Goal: Task Accomplishment & Management: Manage account settings

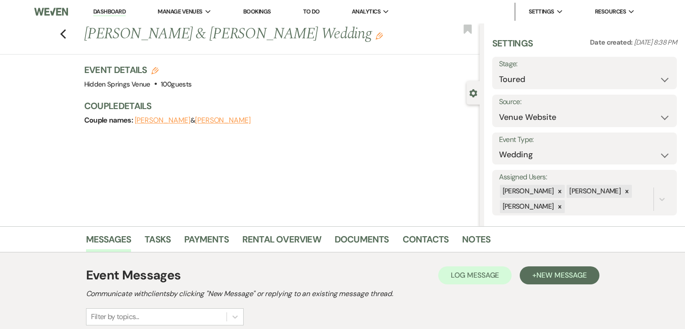
select select "5"
click at [117, 11] on link "Dashboard" at bounding box center [109, 12] width 32 height 9
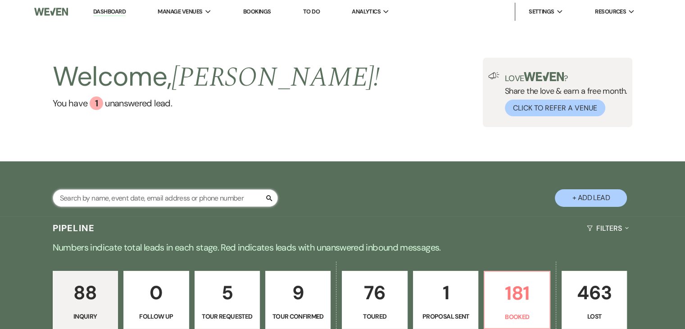
click at [198, 204] on input "text" at bounding box center [165, 198] width 225 height 18
type input "[PERSON_NAME]"
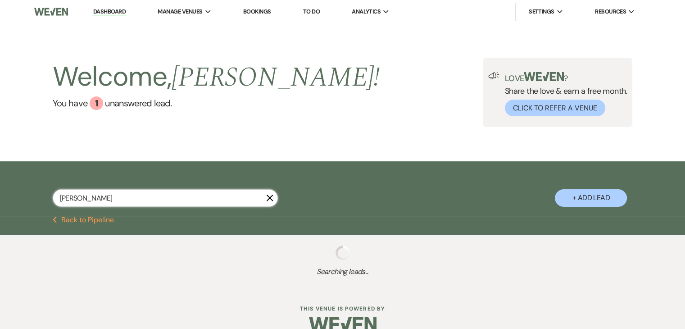
select select "8"
select select "1"
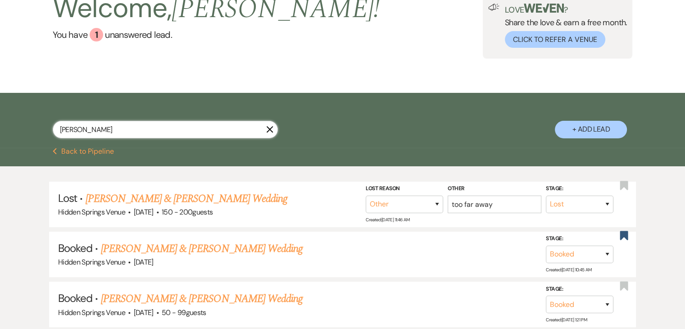
scroll to position [81, 0]
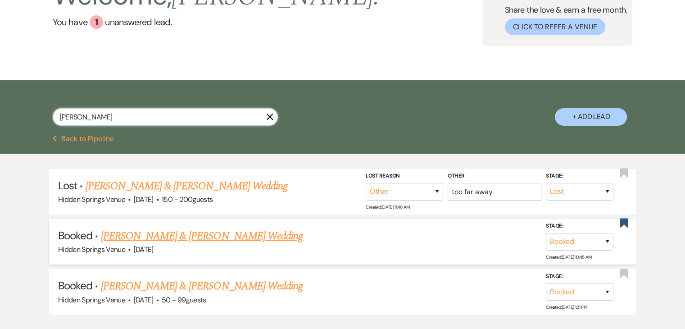
type input "[PERSON_NAME]"
click at [205, 233] on link "[PERSON_NAME] & [PERSON_NAME] Wedding" at bounding box center [202, 236] width 202 height 16
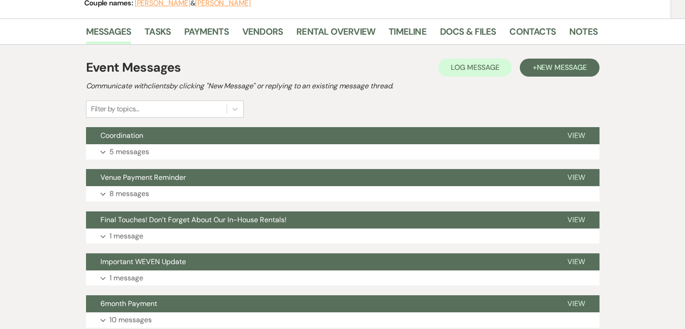
scroll to position [130, 0]
click at [266, 33] on link "Vendors" at bounding box center [262, 34] width 41 height 20
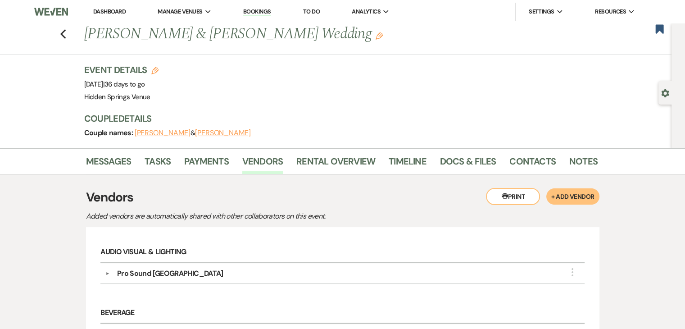
click at [108, 10] on link "Dashboard" at bounding box center [109, 12] width 32 height 8
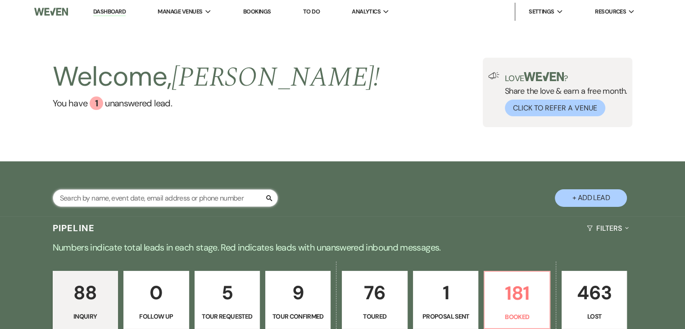
click at [169, 199] on input "text" at bounding box center [165, 198] width 225 height 18
type input "ava"
select select "4"
select select "8"
select select "5"
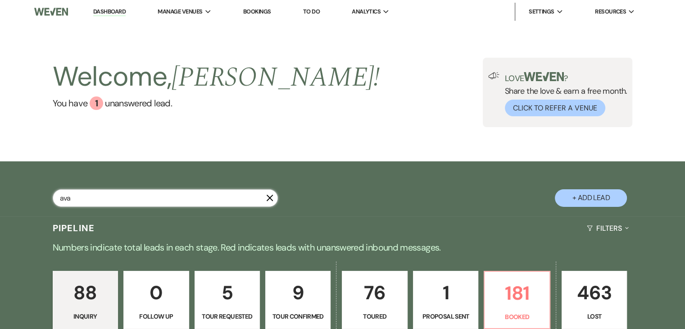
select select "8"
select select "4"
select select "8"
select select "4"
select select "8"
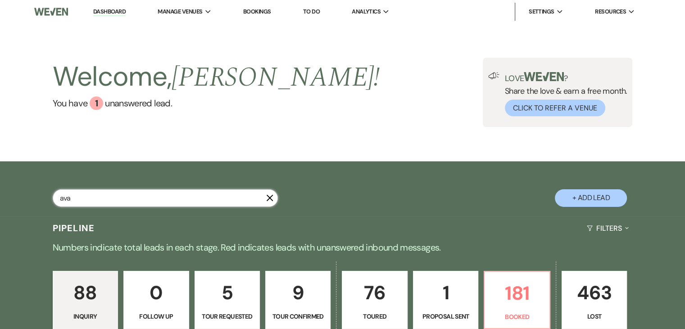
select select "6"
select select "8"
select select "5"
select select "8"
select select "5"
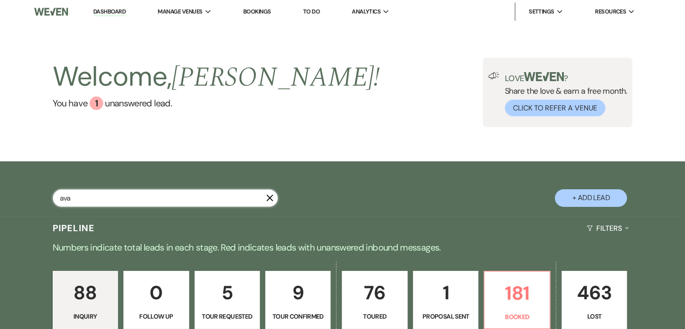
select select "8"
select select "5"
select select "8"
select select "5"
select select "8"
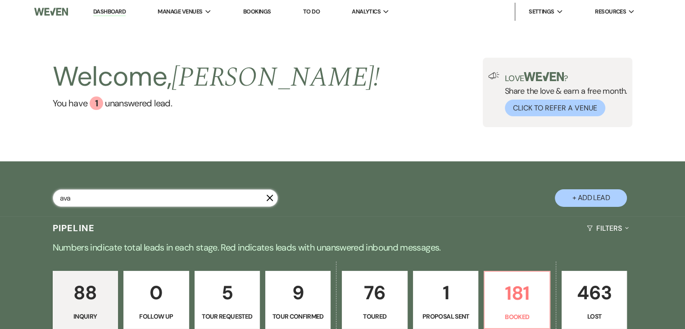
select select "6"
select select "8"
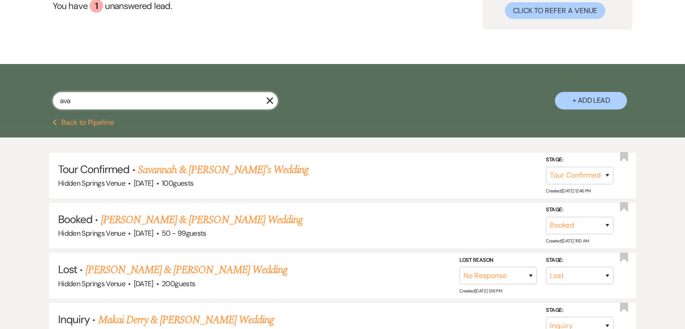
scroll to position [97, 0]
type input "[PERSON_NAME]"
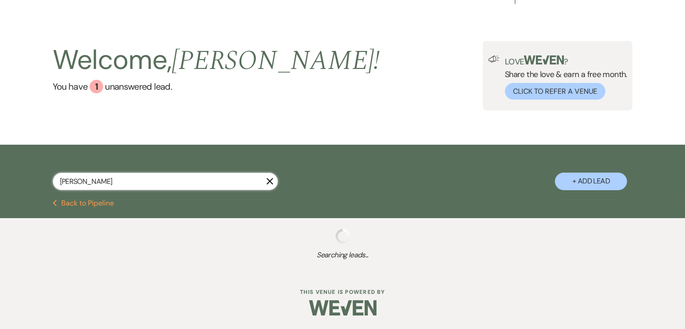
select select "4"
select select "8"
select select "5"
select select "8"
select select "4"
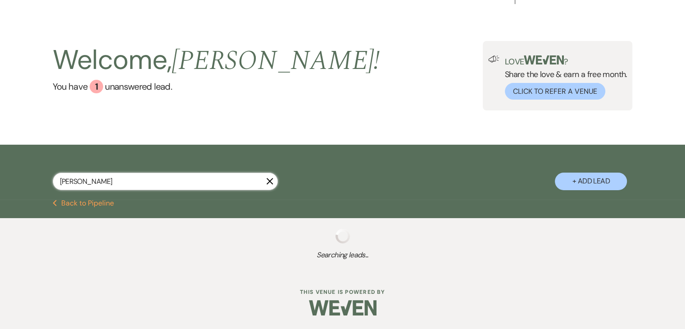
select select "8"
select select "4"
select select "8"
select select "6"
select select "8"
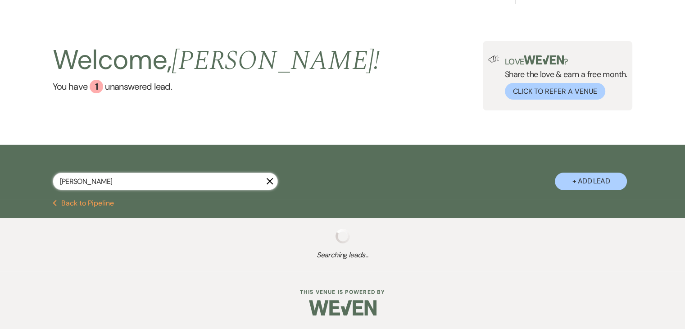
select select "5"
select select "8"
select select "5"
select select "8"
select select "5"
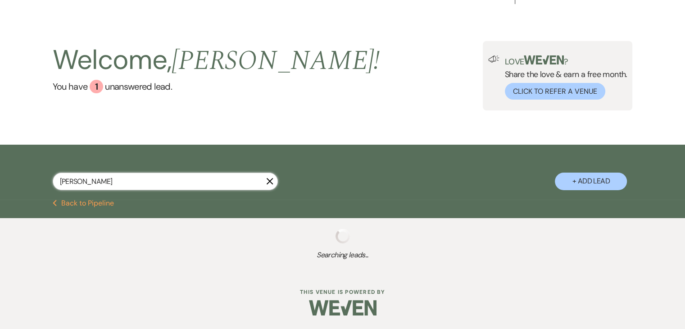
select select "8"
select select "5"
select select "8"
select select "5"
select select "8"
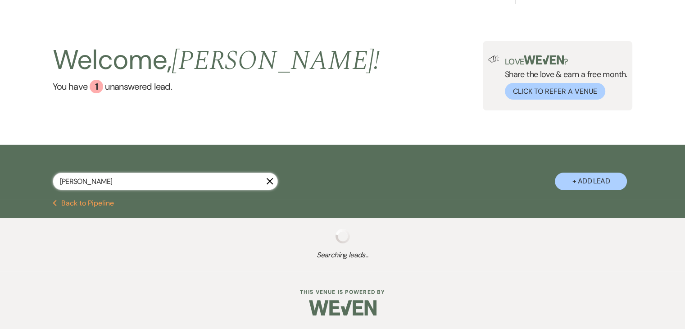
select select "5"
select select "8"
select select "6"
select select "8"
select select "5"
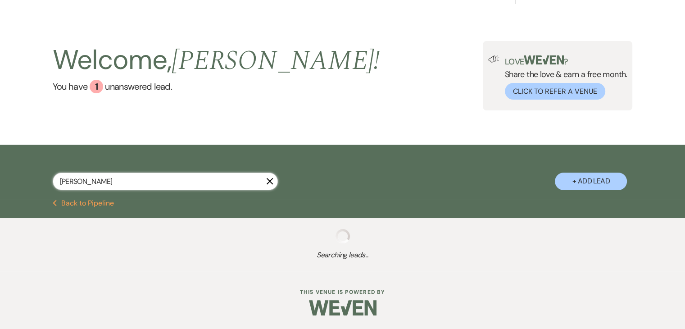
select select "8"
select select "11"
select select "8"
select select "11"
select select "8"
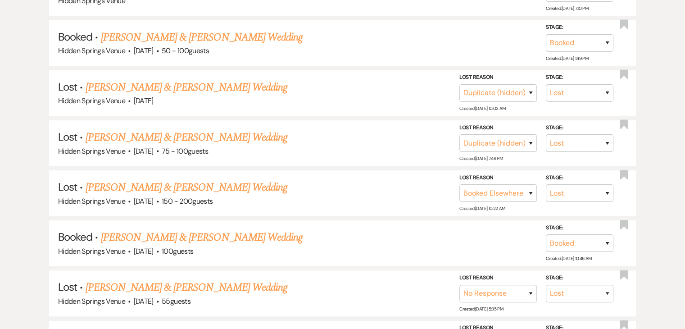
scroll to position [478, 0]
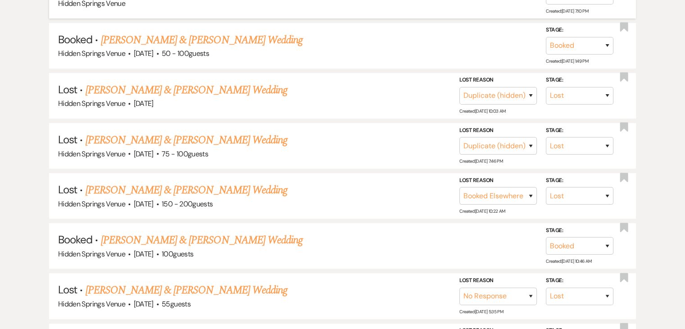
type input "[PERSON_NAME]"
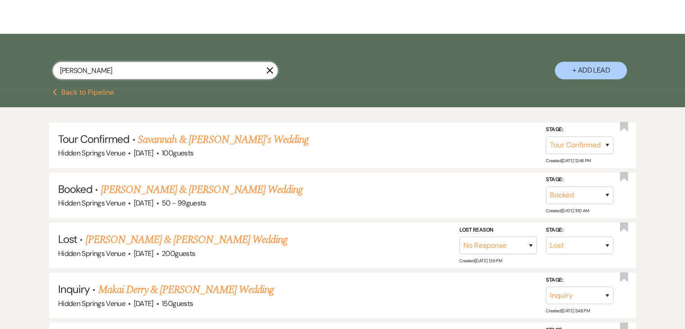
scroll to position [0, 0]
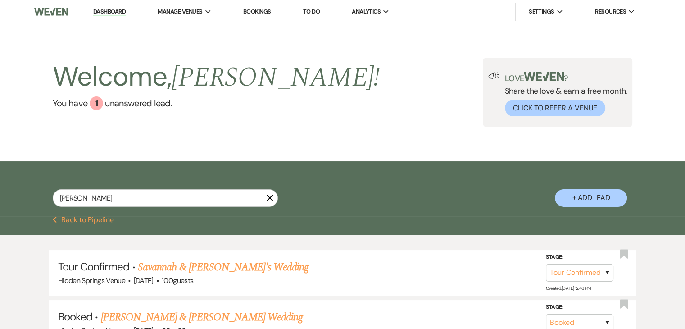
click at [270, 200] on icon "X" at bounding box center [269, 197] width 7 height 7
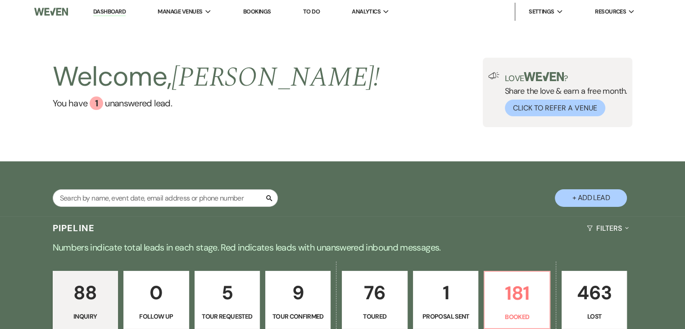
click at [265, 194] on button "Search" at bounding box center [269, 198] width 8 height 9
click at [232, 195] on input "text" at bounding box center [165, 198] width 225 height 18
type input "[PERSON_NAME]"
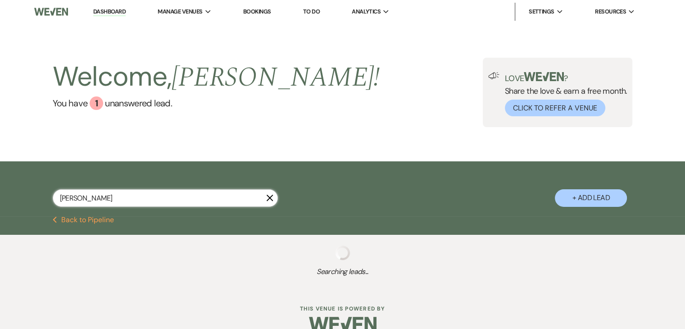
select select "8"
select select "6"
select select "8"
select select "6"
select select "5"
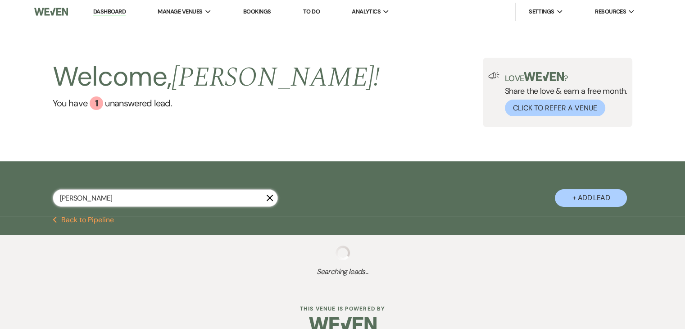
select select "8"
select select "5"
select select "8"
select select "11"
select select "8"
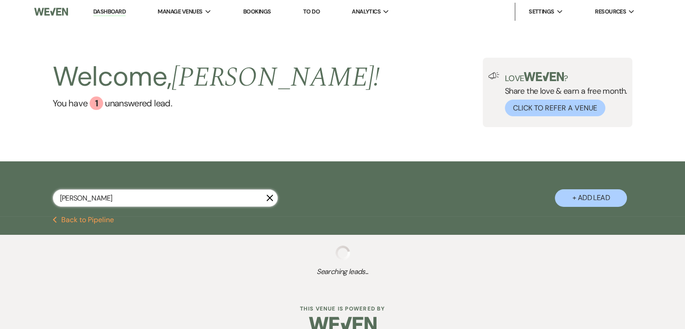
select select "5"
select select "8"
select select "5"
select select "8"
select select "5"
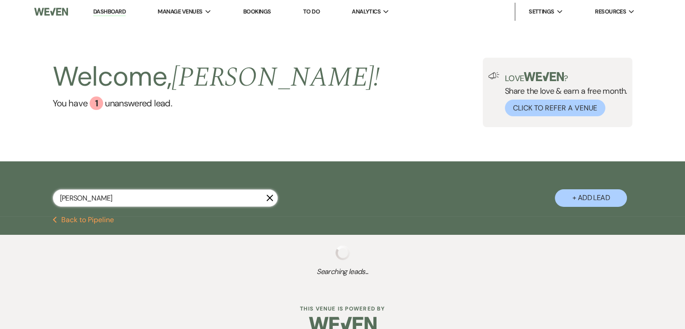
select select "8"
select select "5"
select select "8"
select select "6"
select select "8"
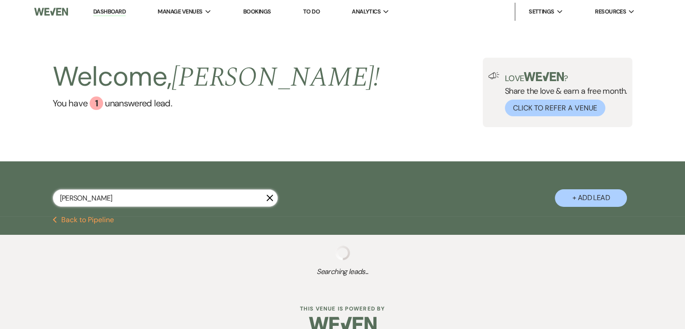
select select "2"
select select "8"
select select "5"
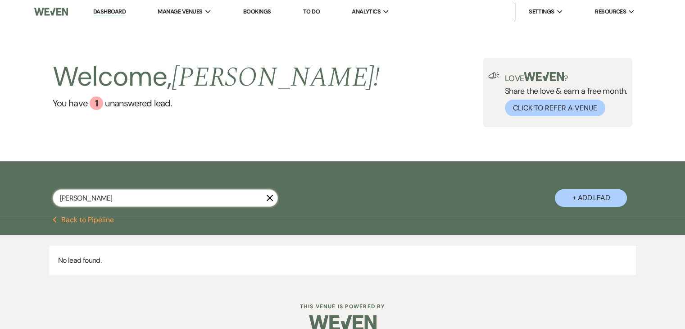
type input "[PERSON_NAME]"
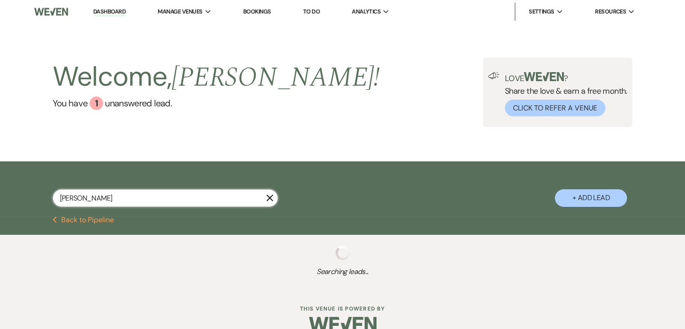
select select "8"
select select "6"
select select "8"
select select "6"
select select "5"
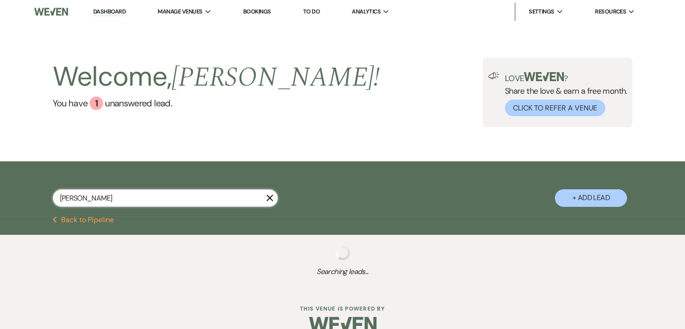
select select "8"
select select "5"
select select "8"
select select "11"
select select "8"
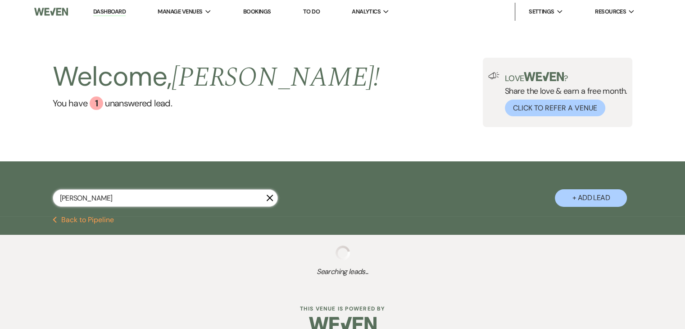
select select "5"
select select "8"
select select "5"
select select "8"
select select "5"
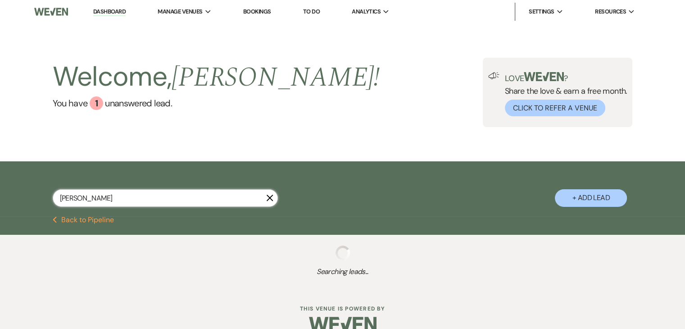
select select "8"
select select "5"
select select "8"
select select "6"
select select "8"
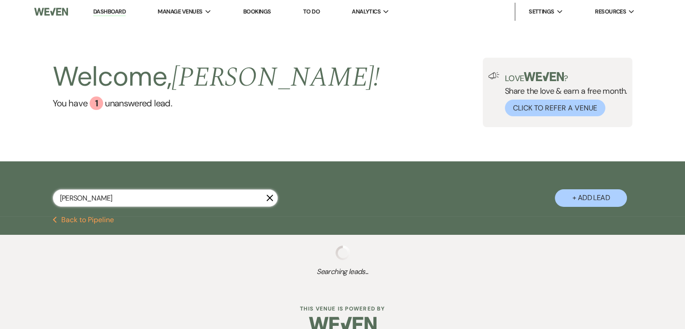
select select "2"
select select "8"
select select "5"
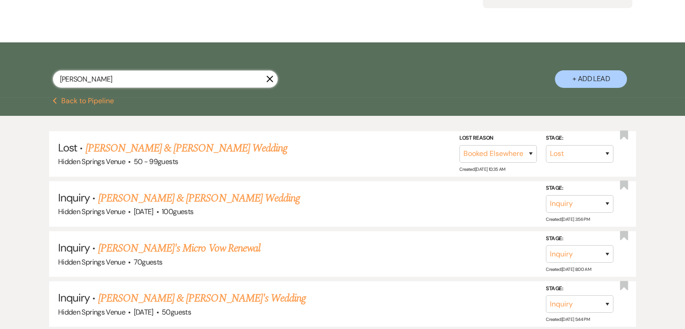
scroll to position [100, 0]
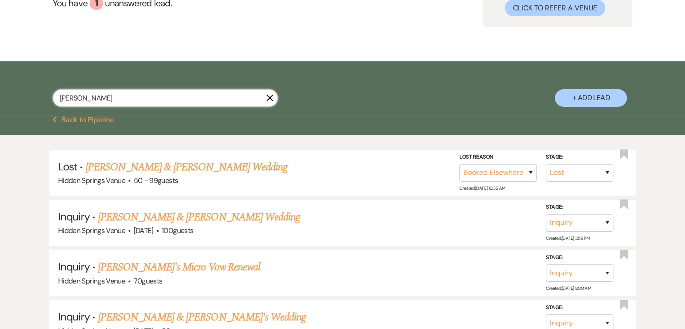
type input "[PERSON_NAME]"
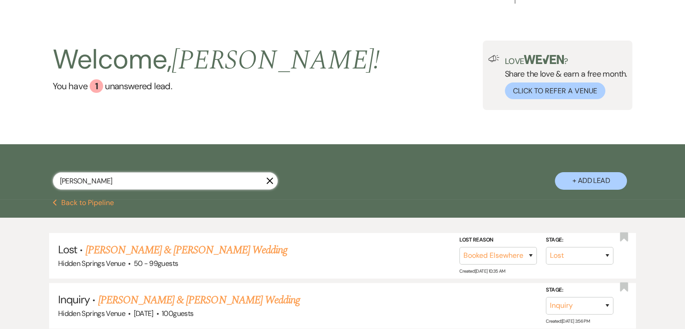
select select "8"
select select "6"
select select "8"
select select "6"
select select "5"
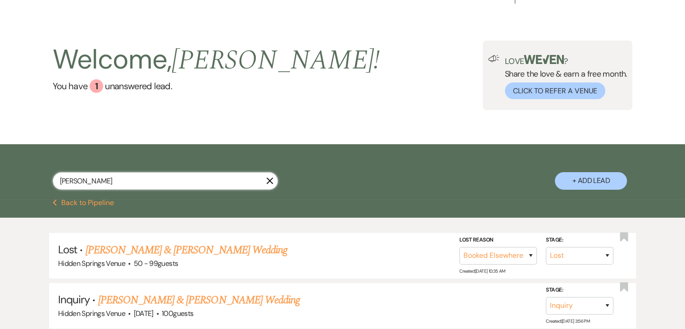
select select "8"
select select "5"
select select "8"
select select "11"
select select "8"
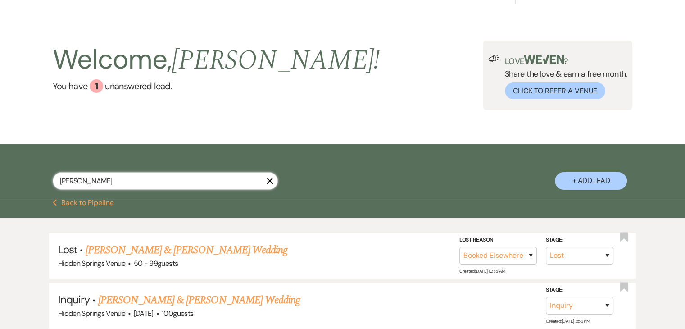
select select "5"
select select "8"
select select "5"
select select "8"
select select "5"
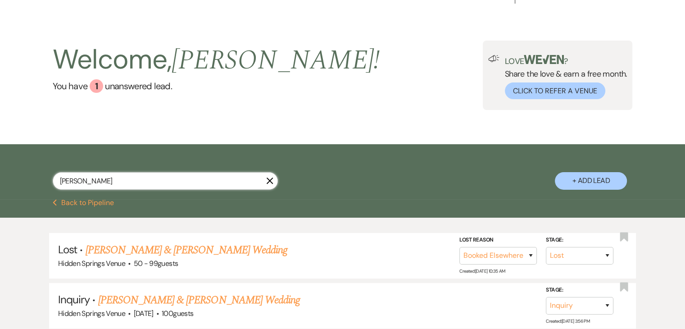
select select "8"
select select "5"
select select "8"
select select "6"
select select "8"
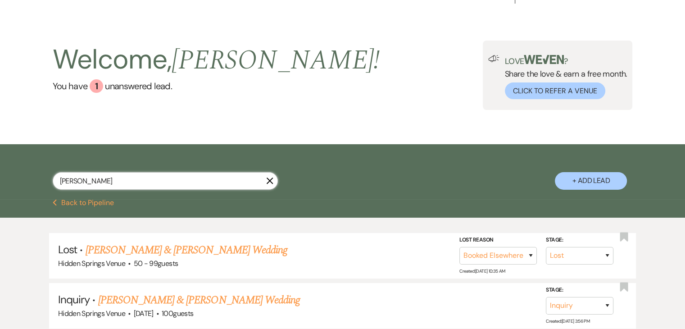
select select "2"
select select "8"
select select "5"
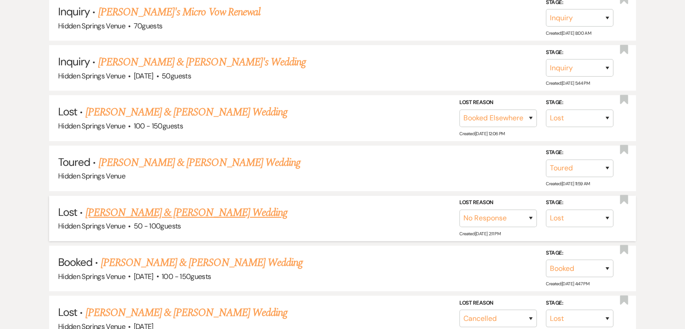
scroll to position [350, 0]
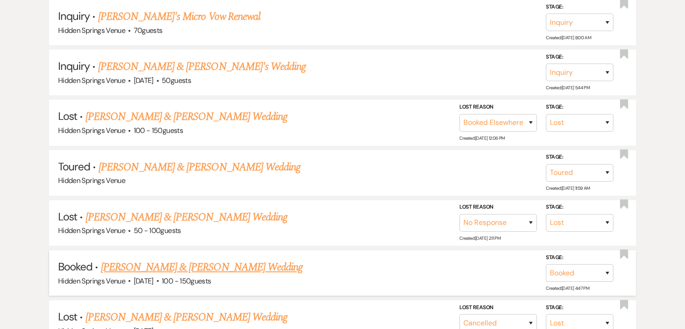
type input "[PERSON_NAME]"
click at [231, 263] on link "[PERSON_NAME] & [PERSON_NAME] Wedding" at bounding box center [202, 267] width 202 height 16
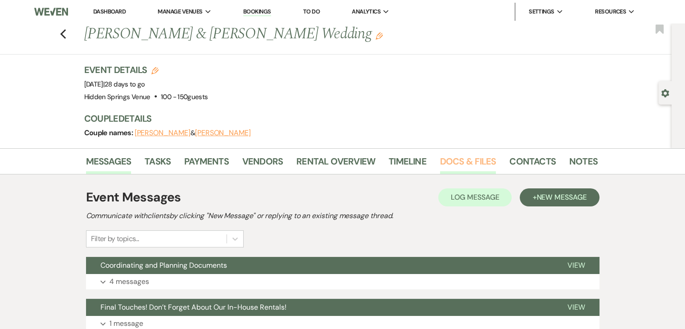
click at [483, 156] on link "Docs & Files" at bounding box center [468, 164] width 56 height 20
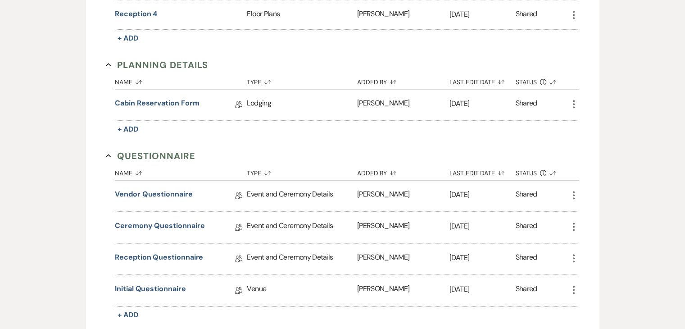
scroll to position [864, 0]
click at [163, 282] on link "Initial Questionnaire" at bounding box center [150, 289] width 71 height 14
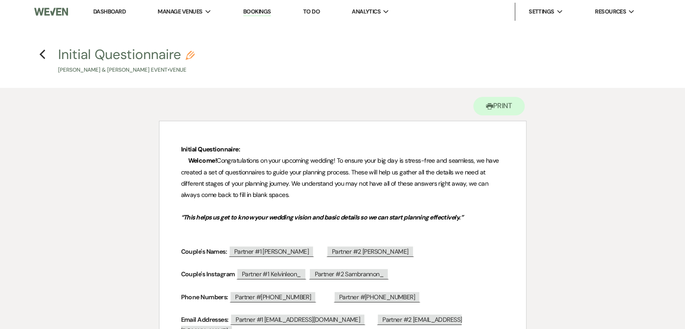
click at [112, 12] on link "Dashboard" at bounding box center [109, 12] width 32 height 8
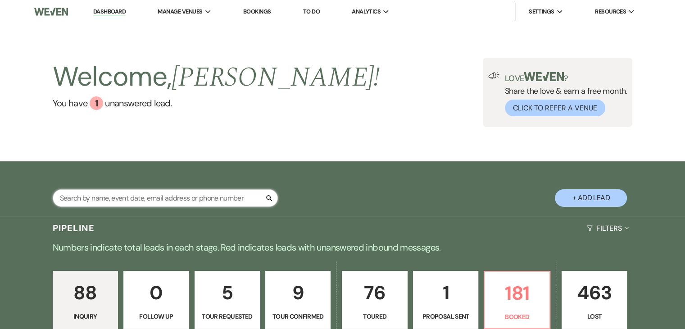
click at [211, 201] on input "text" at bounding box center [165, 198] width 225 height 18
type input "[PERSON_NAME]"
select select "8"
select select "1"
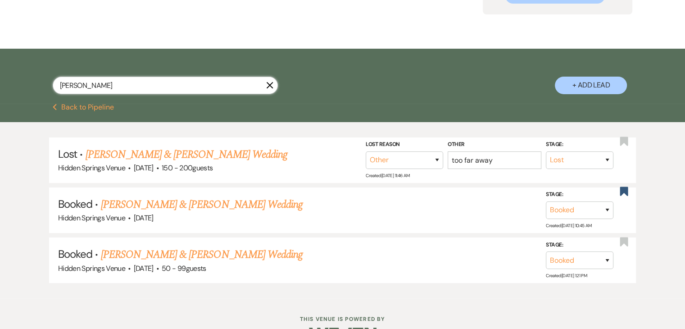
scroll to position [121, 0]
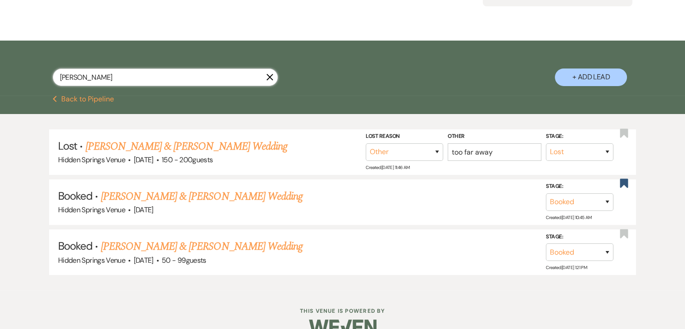
type input "[PERSON_NAME]"
click at [211, 201] on link "[PERSON_NAME] & [PERSON_NAME] Wedding" at bounding box center [202, 196] width 202 height 16
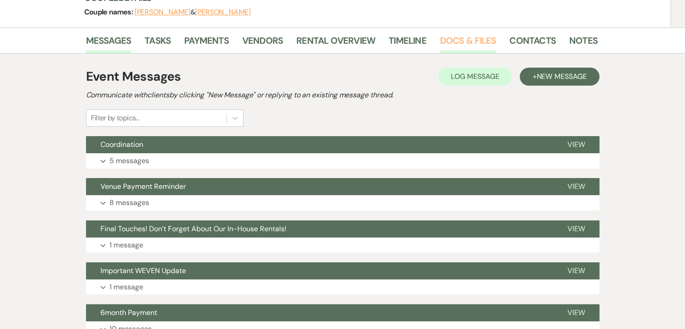
click at [448, 43] on link "Docs & Files" at bounding box center [468, 43] width 56 height 20
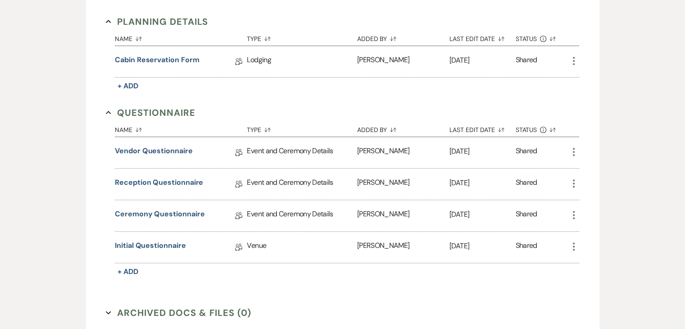
scroll to position [679, 0]
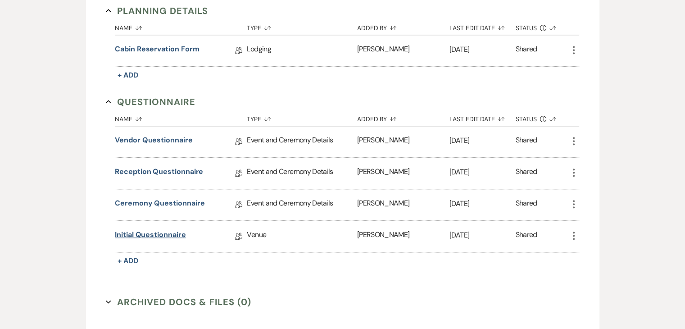
click at [163, 229] on link "Initial Questionnaire" at bounding box center [150, 236] width 71 height 14
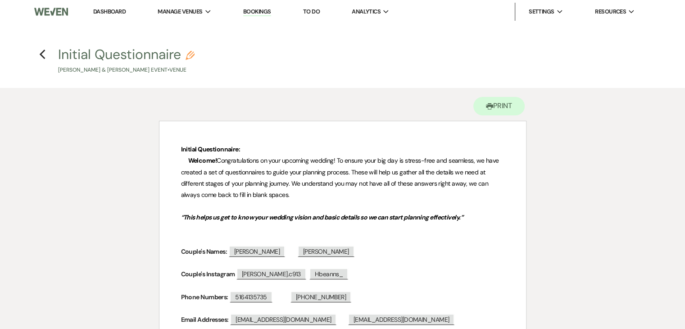
click at [111, 12] on link "Dashboard" at bounding box center [109, 12] width 32 height 8
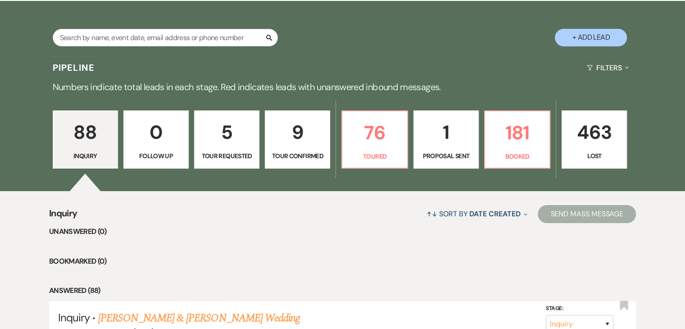
scroll to position [164, 0]
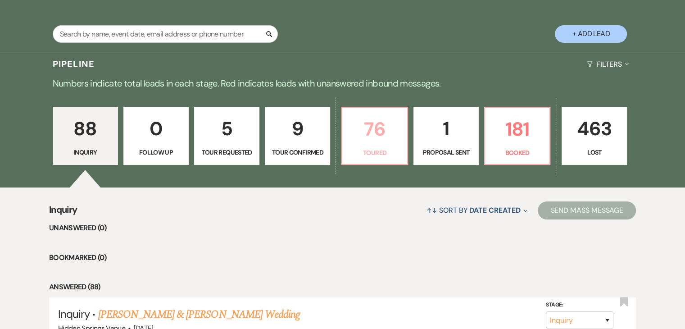
click at [363, 139] on p "76" at bounding box center [375, 129] width 54 height 30
select select "5"
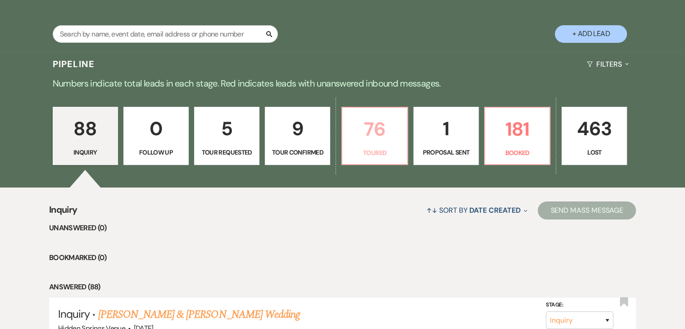
select select "5"
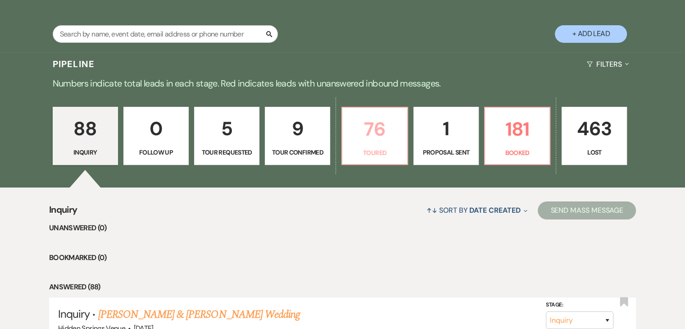
select select "5"
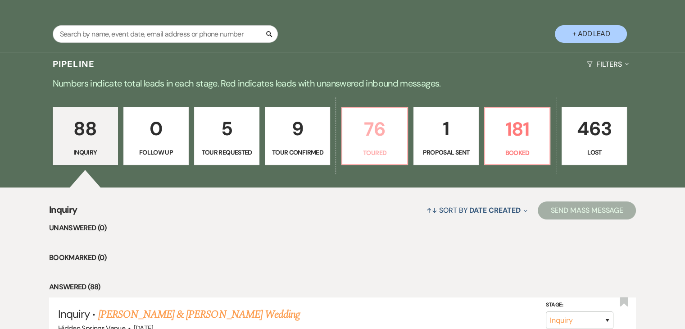
select select "5"
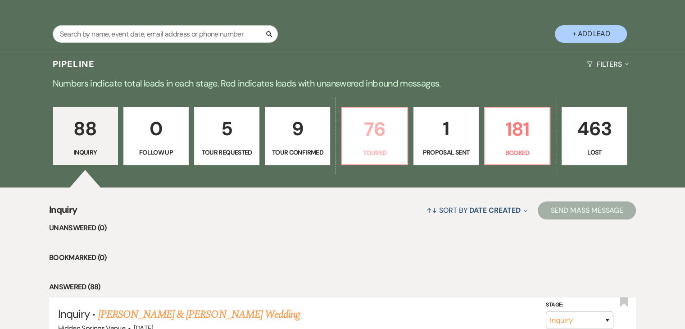
select select "5"
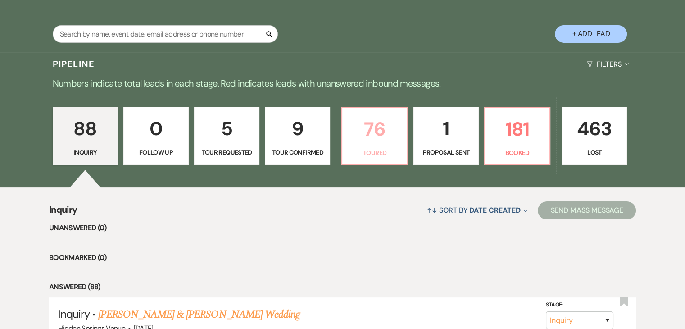
select select "5"
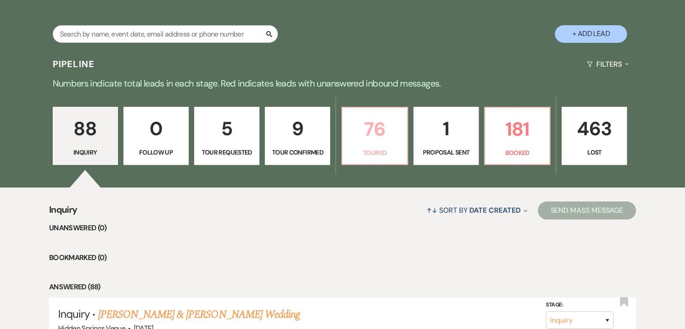
select select "5"
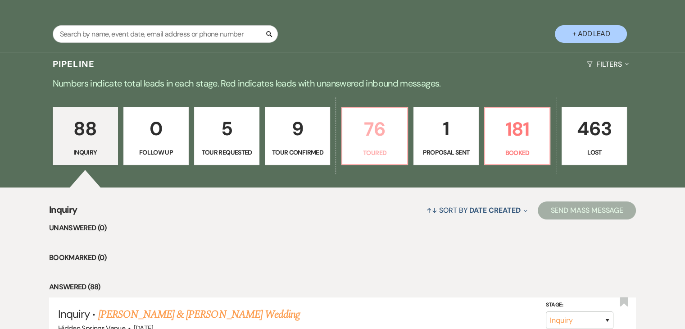
select select "5"
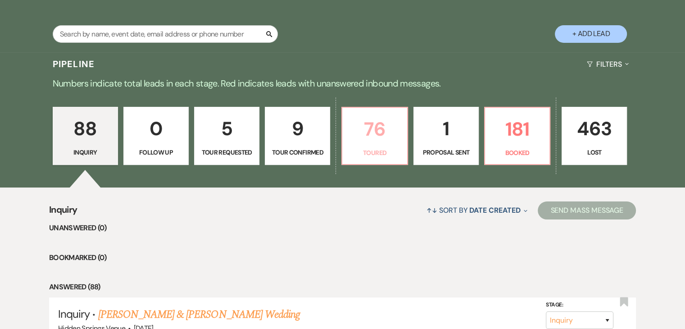
select select "5"
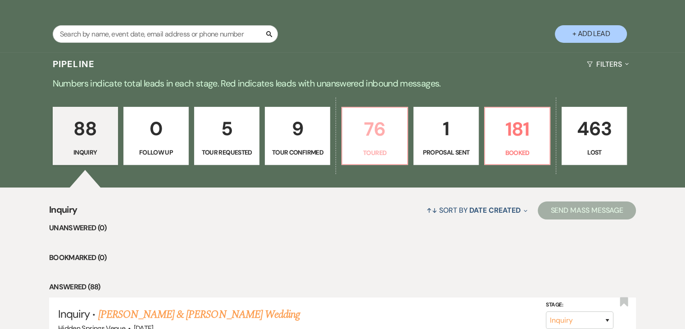
select select "5"
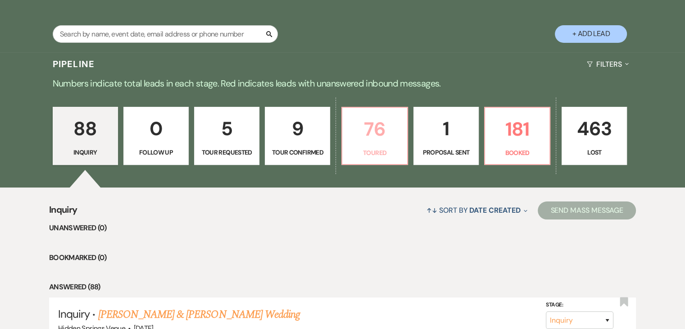
select select "5"
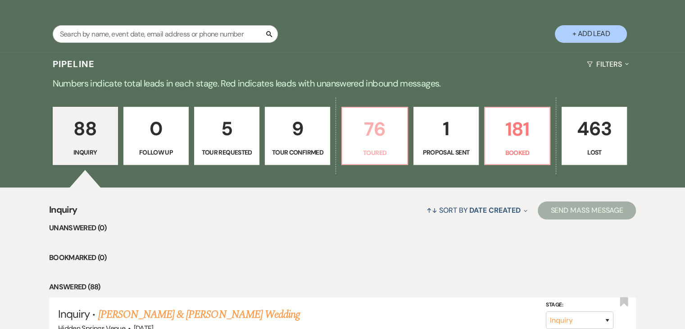
select select "5"
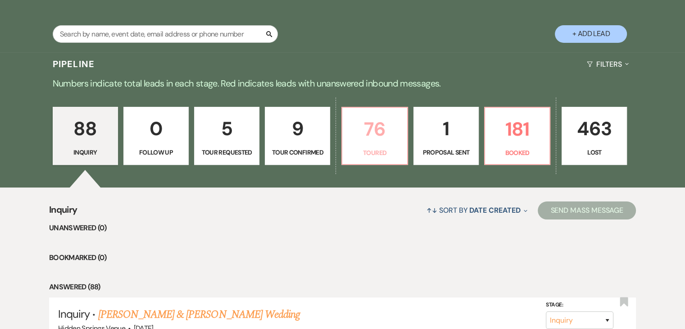
select select "5"
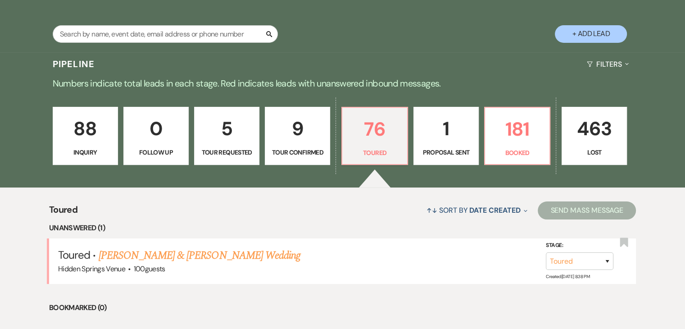
scroll to position [330, 0]
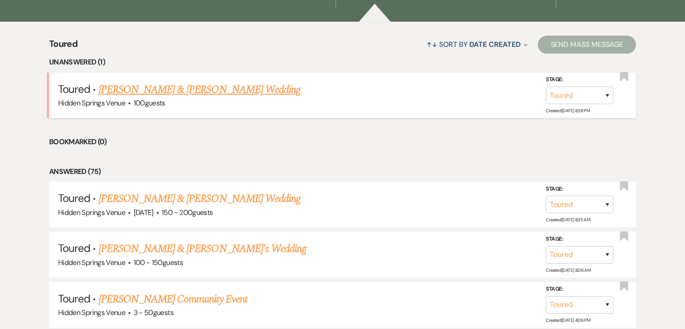
click at [193, 83] on link "[PERSON_NAME] & [PERSON_NAME] Wedding" at bounding box center [200, 90] width 202 height 16
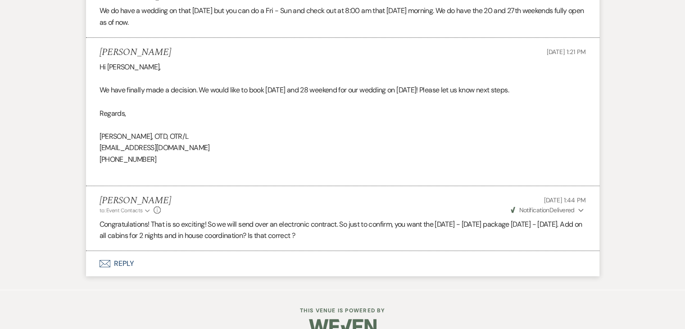
scroll to position [3375, 0]
